Goal: Task Accomplishment & Management: Manage account settings

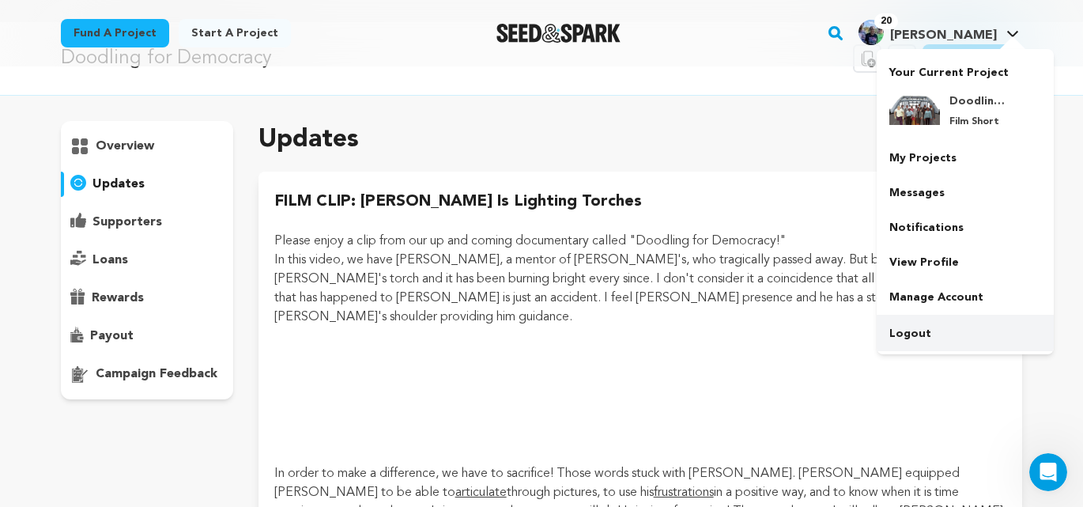
click at [914, 333] on link "Logout" at bounding box center [964, 333] width 177 height 35
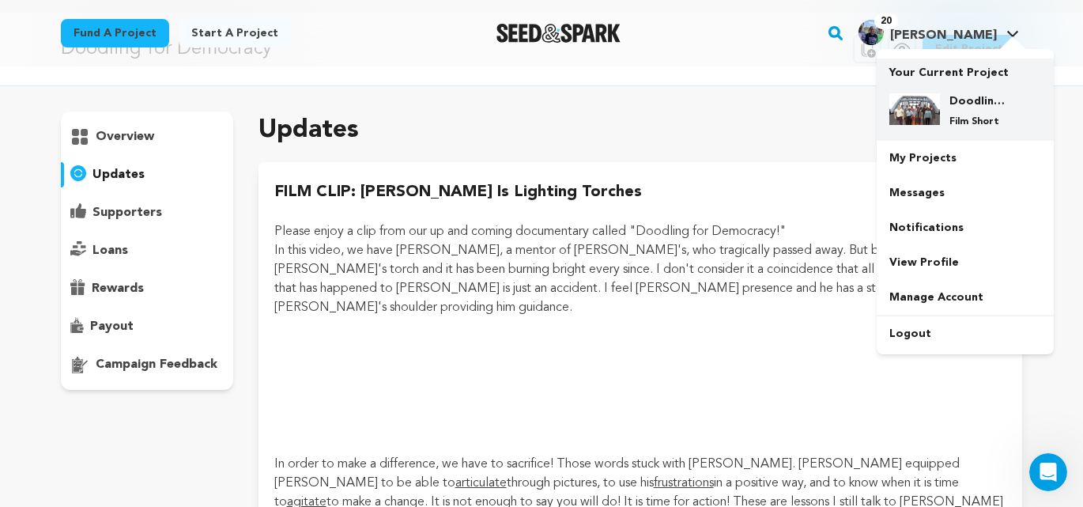
scroll to position [58, 0]
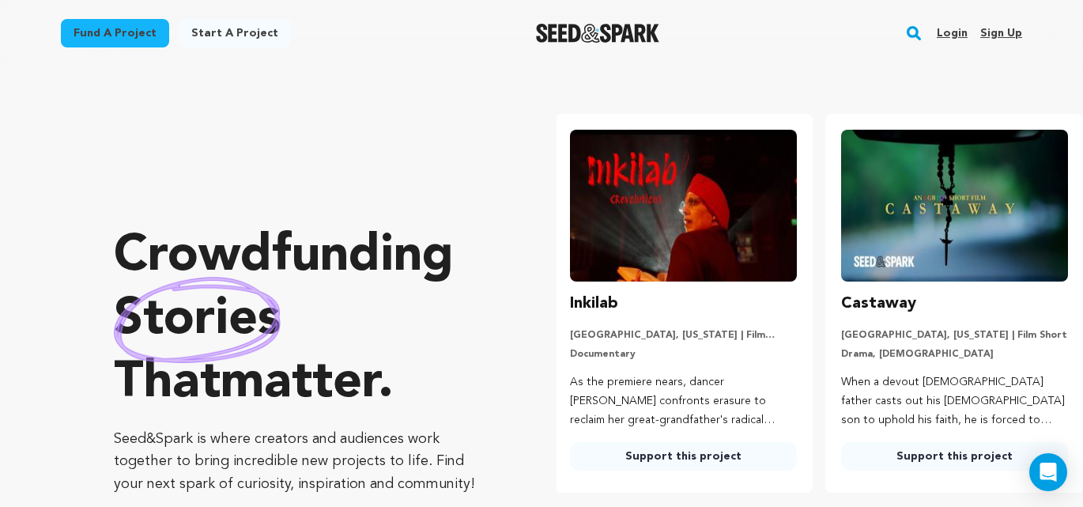
scroll to position [0, 284]
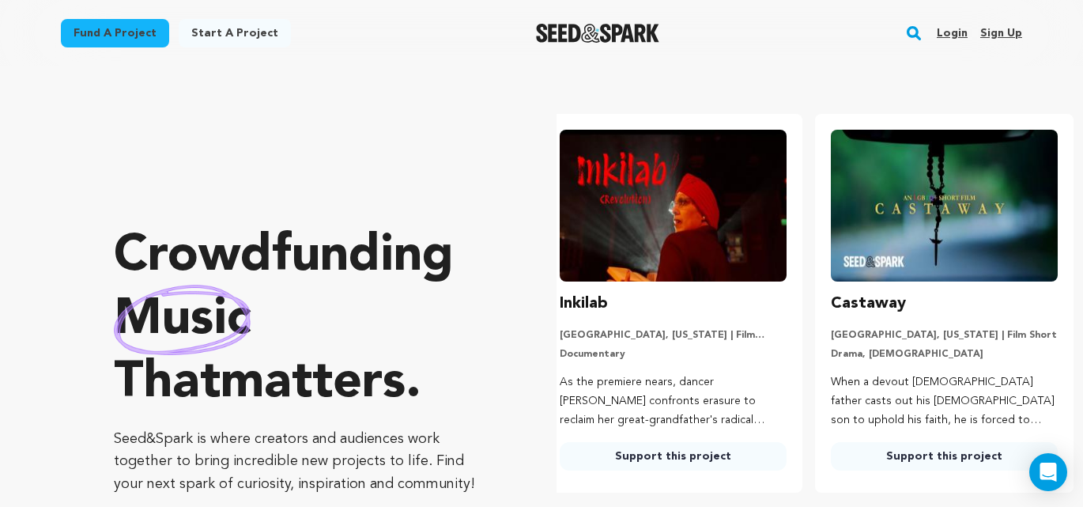
click at [1003, 36] on link "Sign up" at bounding box center [1001, 33] width 42 height 25
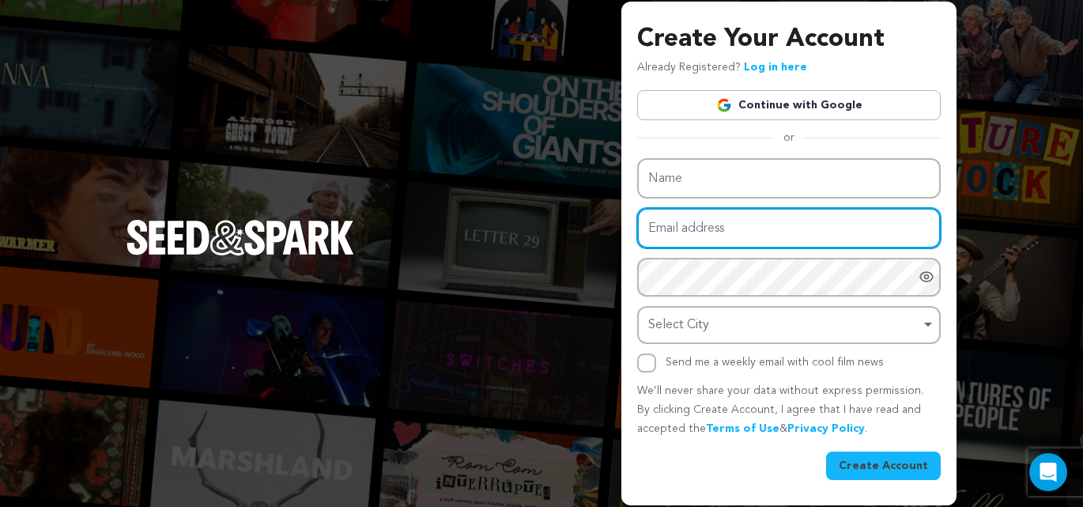
type input "[EMAIL_ADDRESS][DOMAIN_NAME]"
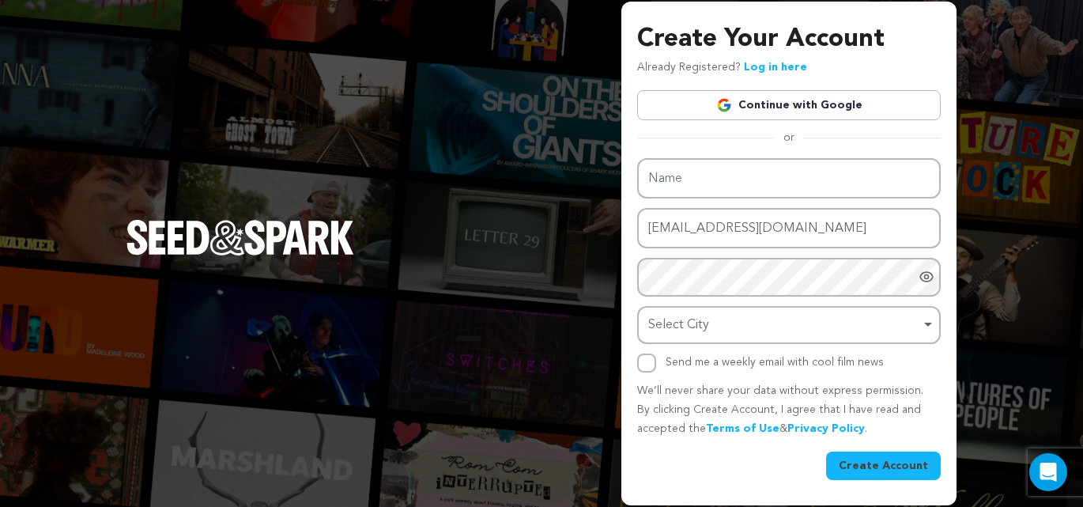
click at [985, 72] on div "Create Your Account Already Registered? Log in here Continue with Google or eyJ…" at bounding box center [541, 253] width 1083 height 507
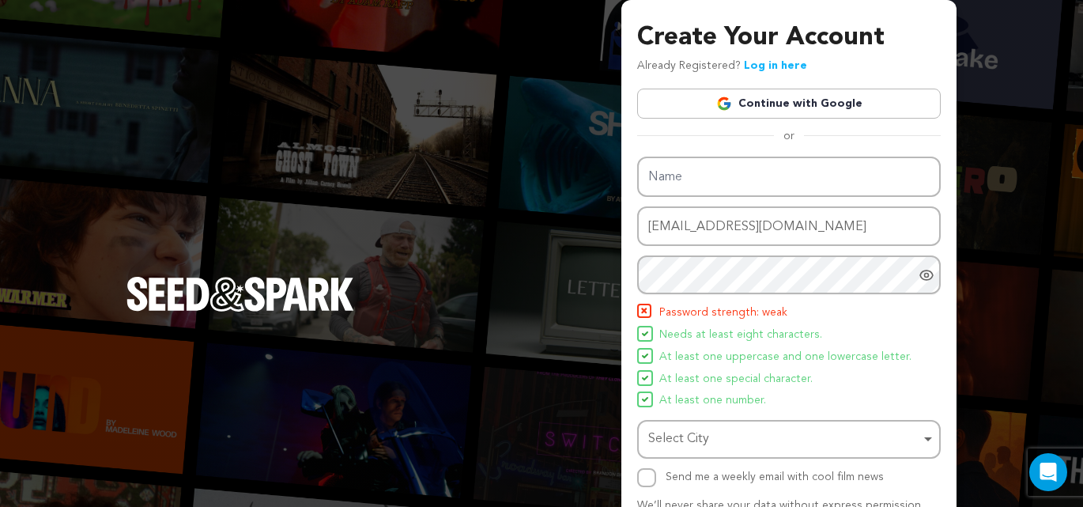
click at [499, 124] on div "Create Your Account Already Registered? Log in here Continue with Google or eyJ…" at bounding box center [541, 309] width 1083 height 619
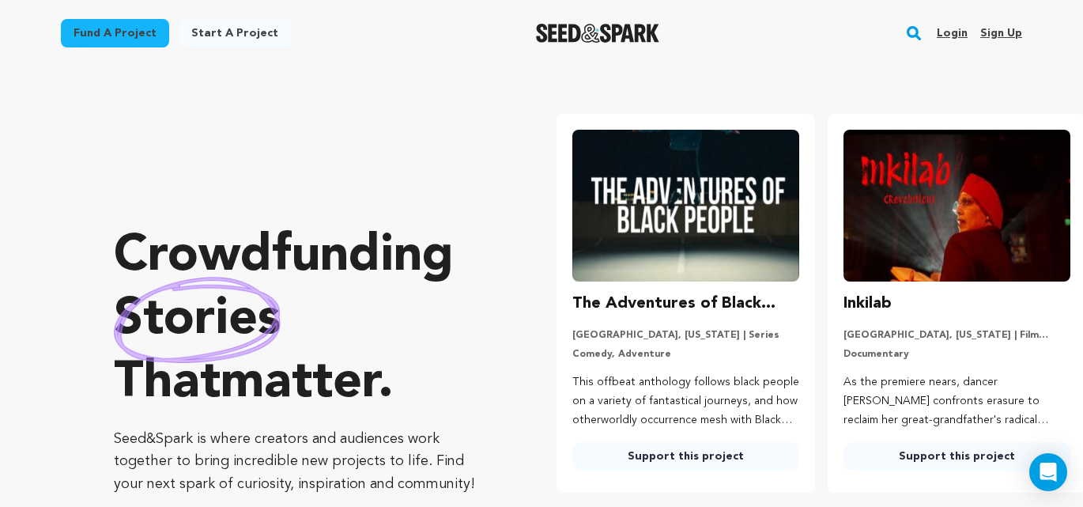
click at [951, 35] on link "Login" at bounding box center [951, 33] width 31 height 25
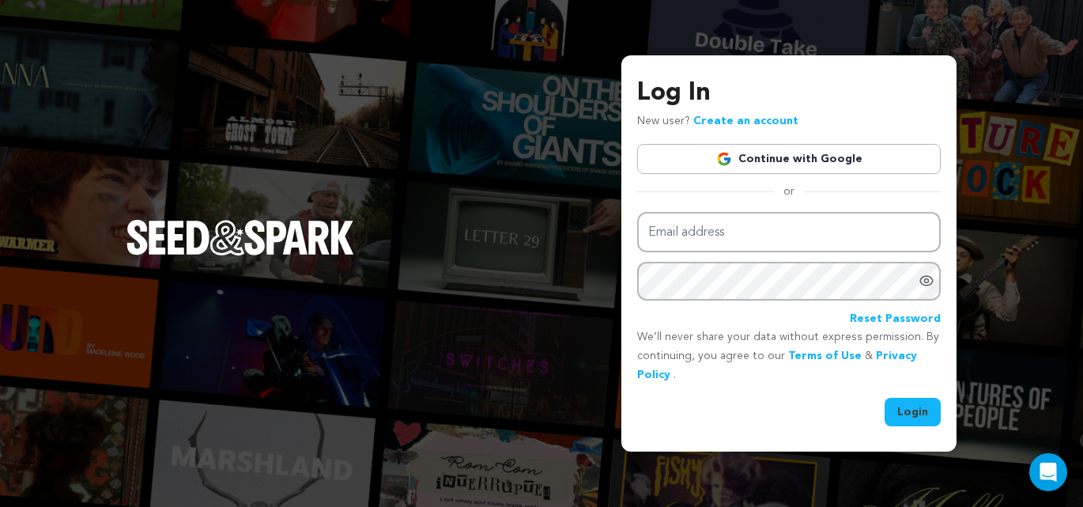
type input "[EMAIL_ADDRESS][DOMAIN_NAME]"
click at [918, 411] on button "Login" at bounding box center [912, 412] width 56 height 28
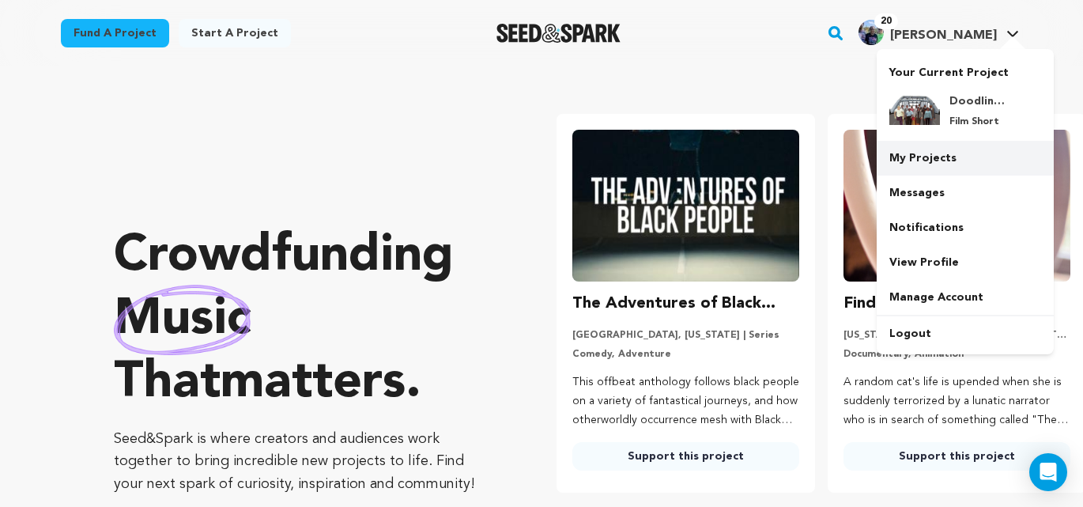
click at [925, 155] on link "My Projects" at bounding box center [964, 158] width 177 height 35
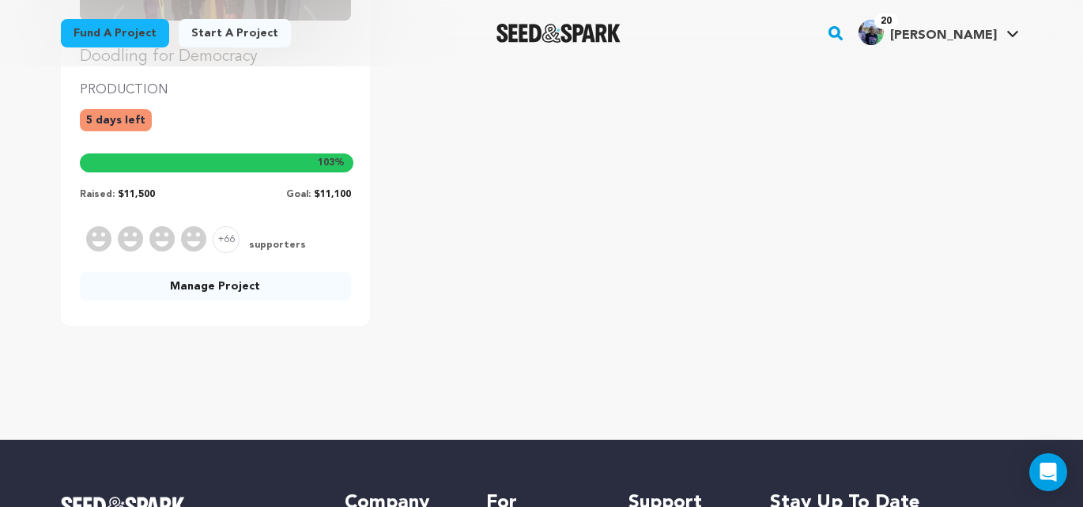
scroll to position [385, 0]
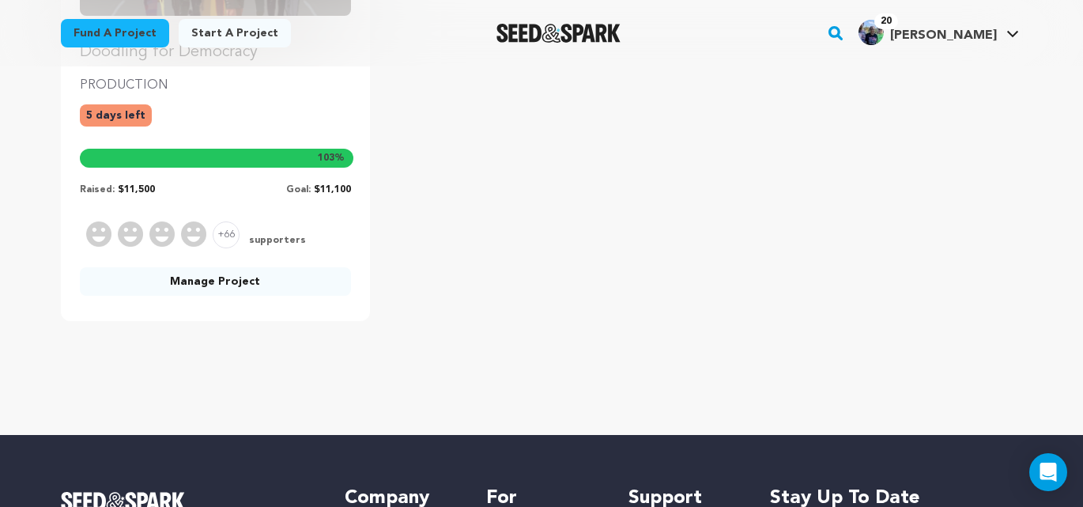
click at [228, 281] on link "Manage Project" at bounding box center [215, 281] width 271 height 28
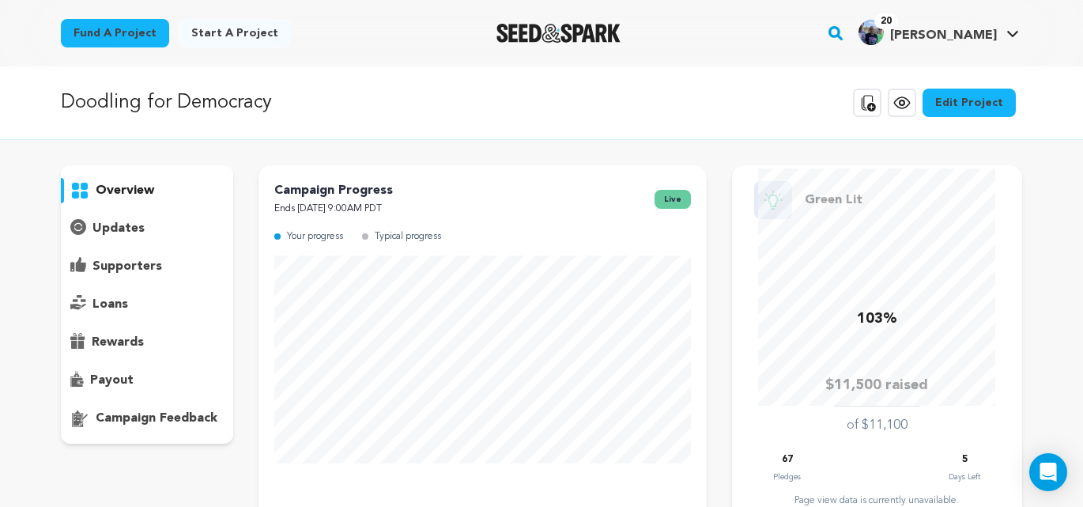
click at [904, 103] on icon at bounding box center [901, 102] width 5 height 5
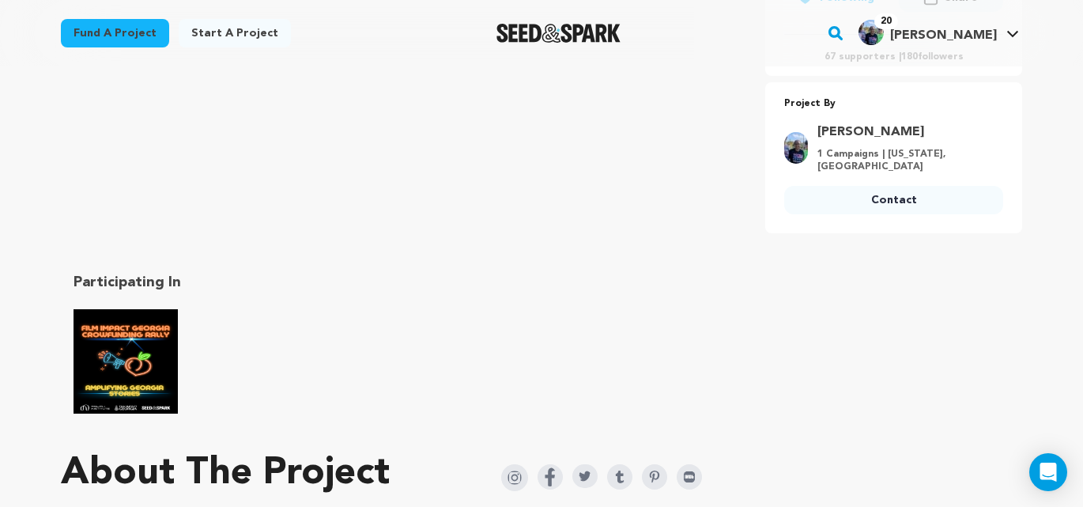
scroll to position [596, 0]
